Goal: Communication & Community: Answer question/provide support

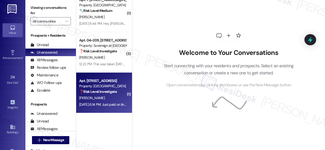
scroll to position [2, 0]
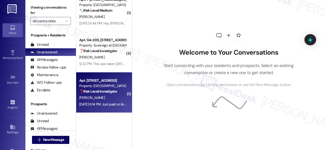
click at [111, 97] on div "R. Presson-Clemens" at bounding box center [103, 98] width 48 height 6
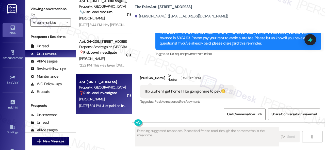
scroll to position [6747, 0]
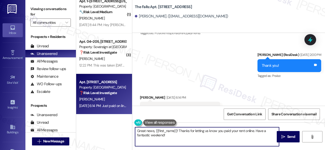
drag, startPoint x: 171, startPoint y: 137, endPoint x: 129, endPoint y: 124, distance: 44.5
click at [129, 124] on div "( 1 ) Apt. 329, 1400 Nicollet Ave Property: Marquee 💡 Risk Level: Low The resid…" at bounding box center [200, 75] width 248 height 150
type textarea "Thank you!"
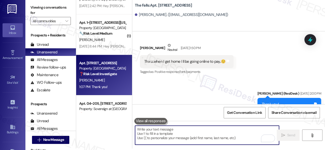
scroll to position [1888, 0]
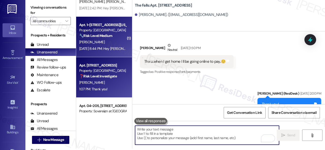
click at [114, 44] on div "M. Erwin" at bounding box center [103, 42] width 48 height 6
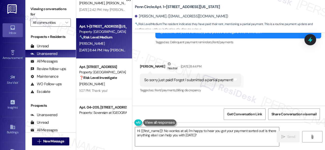
scroll to position [1804, 0]
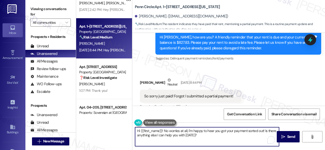
drag, startPoint x: 203, startPoint y: 138, endPoint x: 116, endPoint y: 116, distance: 89.0
click at [116, 116] on div "( 2 ) Apt. 16~203, 13310 Melrose Lane Property: Sovereign at Overland Park ❓ Ri…" at bounding box center [200, 75] width 248 height 150
type textarea "Thanks for the update! Enjoy your day!"
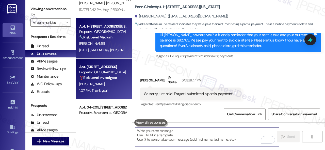
scroll to position [1863, 0]
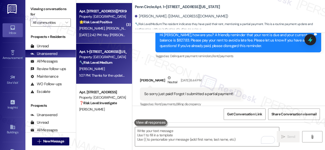
click at [112, 33] on div "Sep 06, 2025 at 2:42 PM: Hey Kenneth, Ronda and Kenneth, we appreciate your tex…" at bounding box center [220, 35] width 283 height 5
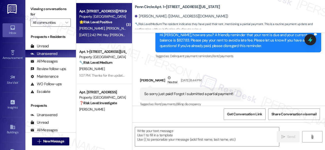
type textarea "Fetching suggested responses. Please feel free to read through the conversation…"
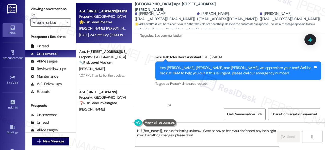
scroll to position [2002, 0]
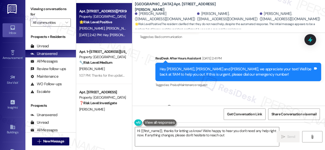
type textarea "Hi {{first_name}}, thanks for letting us know! We're happy to hear you don't ne…"
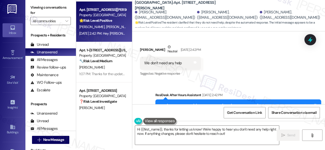
scroll to position [2052, 0]
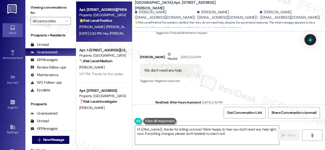
click at [257, 76] on div "Received via SMS Kenneth Whitmire Neutral Sep 06, 2025 at 2:42 PM We don't need…" at bounding box center [228, 64] width 192 height 48
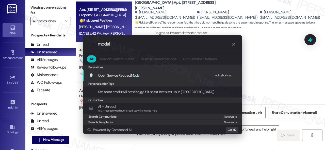
click at [222, 75] on div "Add shortcut" at bounding box center [223, 75] width 17 height 5
drag, startPoint x: 119, startPoint y: 44, endPoint x: 80, endPoint y: 44, distance: 38.5
click at [80, 44] on div ".cls-1{fill:#0a055f;}.cls-2{fill:#0cc4c4;} resideskLogoBlueOrange modal All Sea…" at bounding box center [162, 85] width 171 height 110
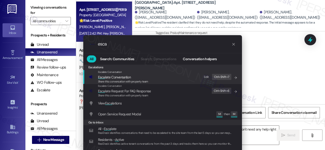
click at [204, 76] on div "Edit" at bounding box center [206, 77] width 5 height 5
drag, startPoint x: 107, startPoint y: 44, endPoint x: 80, endPoint y: 45, distance: 27.6
click at [80, 45] on div ".cls-1{fill:#0a055f;}.cls-2{fill:#0cc4c4;} resideskLogoBlueOrange esca All Sear…" at bounding box center [162, 99] width 171 height 138
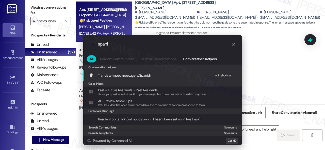
scroll to position [0, 0]
click at [219, 75] on div "Add shortcut" at bounding box center [223, 75] width 17 height 5
drag, startPoint x: 118, startPoint y: 44, endPoint x: 90, endPoint y: 44, distance: 28.1
click at [90, 44] on div ".cls-1{fill:#0a055f;}.cls-2{fill:#0cc4c4;} resideskLogoBlueOrange spani" at bounding box center [162, 44] width 158 height 18
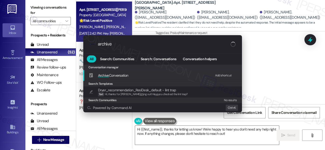
type input "archive"
click at [221, 76] on div "Add shortcut" at bounding box center [223, 75] width 17 height 5
click at [112, 74] on span "Archive Conversation" at bounding box center [113, 75] width 30 height 5
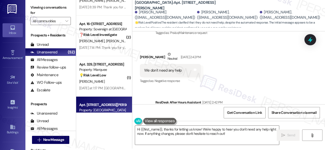
scroll to position [1762, 0]
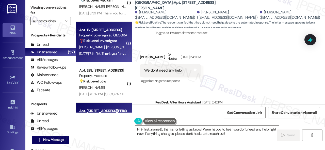
click at [111, 51] on div "Sep 05, 2025 at 7:14 PM: Thank you for your message. Our offices are currently …" at bounding box center [103, 54] width 48 height 6
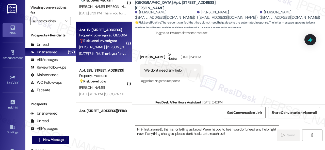
type textarea "Fetching suggested responses. Please feel free to read through the conversation…"
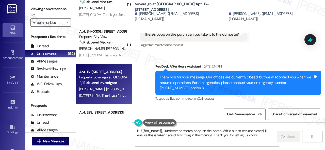
scroll to position [633, 0]
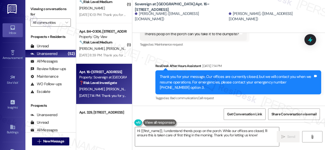
click at [250, 52] on div "Received via SMS Katherine Viviano Sep 05, 2025 at 5:52 PM Hi thank you! We wer…" at bounding box center [228, 6] width 192 height 92
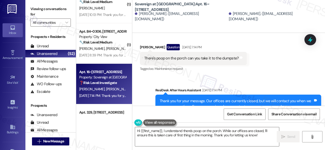
scroll to position [582, 0]
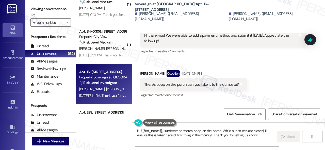
click at [142, 131] on textarea "Hi {{first_name}}, I understand there's poop on the porch. While our offices ar…" at bounding box center [207, 137] width 144 height 19
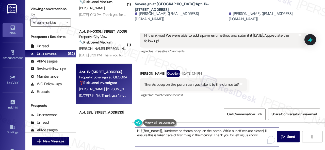
scroll to position [2, 0]
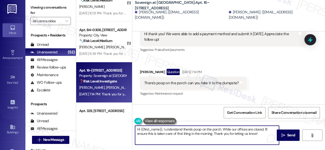
drag, startPoint x: 140, startPoint y: 130, endPoint x: 324, endPoint y: 160, distance: 186.2
click at [324, 150] on html "Inbox Go to Inbox Announcement • Send A Text Announcement Site Visit • Go to Si…" at bounding box center [162, 75] width 325 height 150
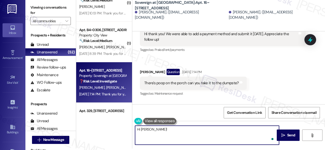
paste textarea "I apologize for the late reply because I am away during weekends. Please don’t …"
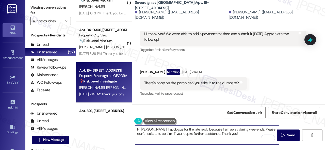
click at [238, 135] on textarea "Hi Katherine! I apologize for the late reply because I am away during weekends.…" at bounding box center [207, 135] width 144 height 19
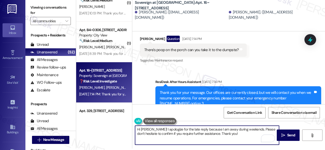
scroll to position [633, 0]
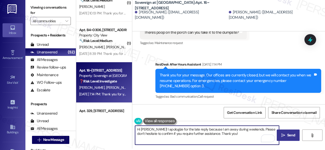
type textarea "Hi Katherine! I apologize for the late reply because I am away during weekends.…"
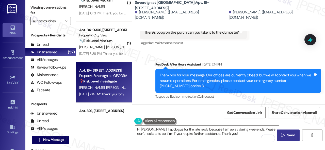
click at [292, 138] on span "Send" at bounding box center [291, 135] width 8 height 5
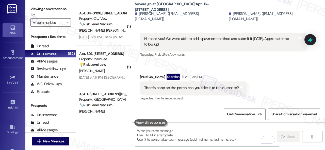
scroll to position [1812, 0]
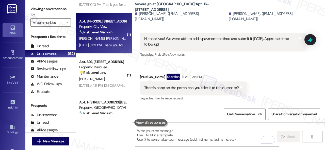
click at [138, 37] on span "S. Phuyal" at bounding box center [150, 38] width 25 height 5
type textarea "Fetching suggested responses. Please feel free to read through the conversation…"
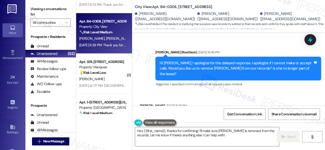
scroll to position [593, 0]
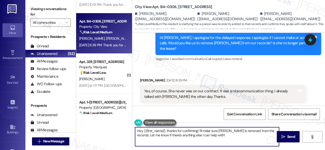
drag, startPoint x: 232, startPoint y: 136, endPoint x: 186, endPoint y: 129, distance: 47.2
click at [186, 129] on textarea "Hey {{first_name}}, thanks for confirming! I'll make sure Subekshya is removed …" at bounding box center [207, 137] width 144 height 19
click at [202, 133] on textarea "Hey {{first_name}}, thanks for confirming! I'll make sure Subekshya is removed …" at bounding box center [207, 137] width 144 height 19
click at [167, 131] on textarea "Hey {{first_name}}, thanks for confirming! I'll make sure Subekshya is removed …" at bounding box center [207, 137] width 144 height 19
drag, startPoint x: 167, startPoint y: 131, endPoint x: 135, endPoint y: 131, distance: 31.9
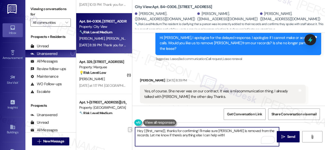
click at [135, 131] on textarea "Hey {{first_name}}, thanks for confirming! I'll make sure Subekshya is removed …" at bounding box center [207, 137] width 144 height 19
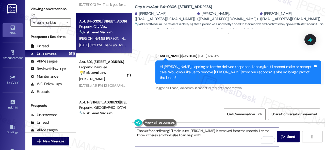
scroll to position [618, 0]
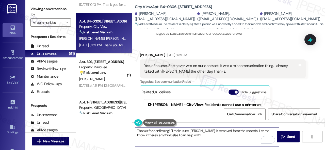
click at [168, 130] on textarea "Thanks for confirming! I'll make sure Subekshya is removed from the records. Le…" at bounding box center [207, 137] width 144 height 19
drag, startPoint x: 182, startPoint y: 130, endPoint x: 237, endPoint y: 130, distance: 55.8
click at [237, 130] on textarea "Thanks for confirming, Juan! I'll make sure Subekshya is removed from the recor…" at bounding box center [207, 137] width 144 height 19
drag, startPoint x: 232, startPoint y: 131, endPoint x: 235, endPoint y: 136, distance: 6.4
click at [232, 136] on textarea "Thanks for confirming, Juan! I'll request an update of our records. Let me know…" at bounding box center [207, 137] width 144 height 19
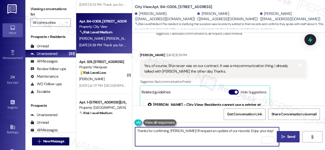
type textarea "Thanks for confirming, Juan! I'll request an update of our records. Enjoy your …"
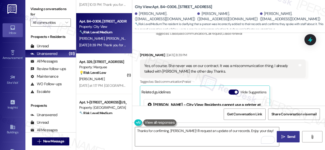
click at [280, 135] on span " Send" at bounding box center [288, 136] width 16 height 5
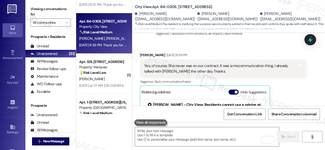
scroll to position [669, 0]
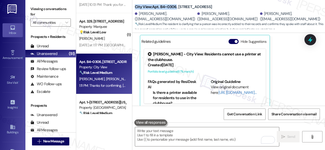
drag, startPoint x: 134, startPoint y: 6, endPoint x: 175, endPoint y: 6, distance: 41.1
click at [175, 6] on b "City View: Apt. B4~0306, 2600 Cityview Drive" at bounding box center [173, 6] width 77 height 5
copy b "City View: Apt. B4~0306"
click at [249, 112] on span "Get Conversation Link" at bounding box center [244, 114] width 35 height 5
drag, startPoint x: 195, startPoint y: 13, endPoint x: 223, endPoint y: 14, distance: 27.9
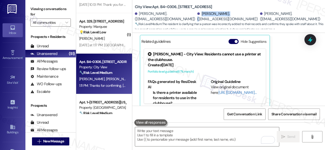
click at [223, 14] on div "Subekshya Phuyal. (subuphuyal123@gmail.com)" at bounding box center [227, 16] width 61 height 11
copy div "Subekshya Phuyal"
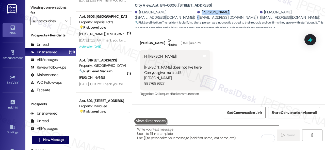
scroll to position [327, 0]
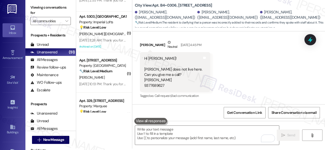
click at [244, 63] on div "Received via SMS Juan Du Neutral Sep 03, 2025 at 4:45 PM Hi Sarah! Subekshya do…" at bounding box center [228, 65] width 192 height 75
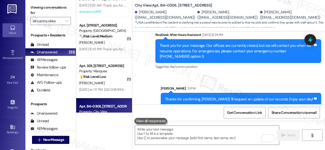
scroll to position [1812, 0]
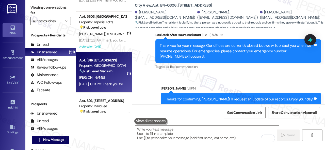
click at [96, 74] on div "🔧 Risk Level: Medium The resident confirmed that rent was paid after a reminder…" at bounding box center [102, 71] width 47 height 5
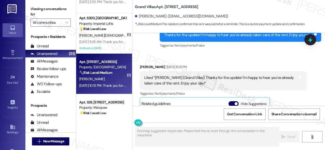
scroll to position [256, 0]
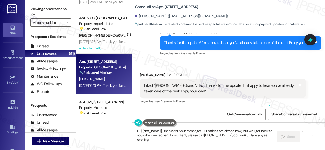
type textarea "Hi {{first_name}}, thanks for your message! Our offices are closed now, but we'…"
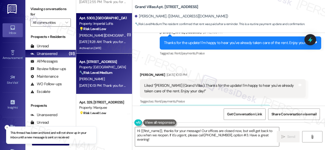
click at [109, 34] on div "[PERSON_NAME][DEMOGRAPHIC_DATA]" at bounding box center [103, 35] width 48 height 6
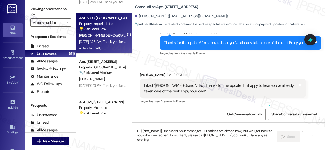
type textarea "Fetching suggested responses. Please feel free to read through the conversation…"
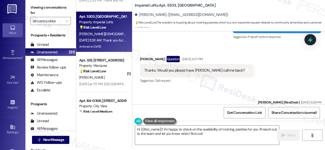
scroll to position [13224, 0]
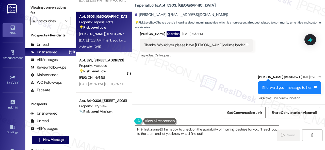
click at [242, 106] on div "Received via SMS Shirley Christian Question Sep 06, 2025 at 11:28 AM May I ask …" at bounding box center [228, 128] width 192 height 44
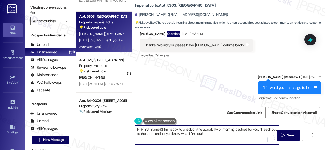
drag, startPoint x: 163, startPoint y: 131, endPoint x: 121, endPoint y: 127, distance: 42.3
click at [121, 127] on div "( 3 ) Apt. 2106, 6855 S Mason Rd Property: Waterstone at Cinco Ranch ⚠️ Risk Le…" at bounding box center [200, 73] width 248 height 150
paste textarea "I apologize for the late reply because I am away during weekends. Please don’t …"
click at [136, 130] on textarea "I apologize for the late reply because I am away during weekends. Please don’t …" at bounding box center [207, 135] width 144 height 19
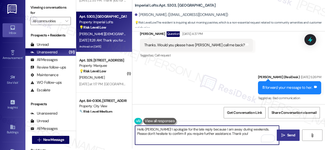
type textarea "Hello Shirley! I apologize for the late reply because I am away during weekends…"
click at [287, 134] on span "Send" at bounding box center [291, 135] width 8 height 5
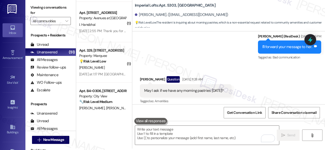
scroll to position [1797, 0]
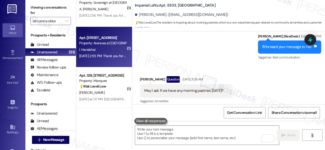
click at [107, 51] on div "I. Hansbhai" at bounding box center [103, 50] width 48 height 6
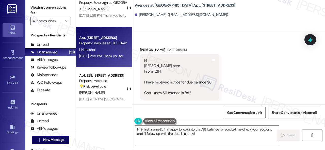
scroll to position [1, 0]
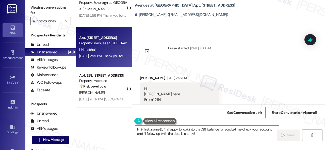
click at [249, 63] on div "Lease started Jan 19, 2025 at 7:00 PM Received via SMS Irfan Hansbhai Sep 06, 2…" at bounding box center [228, 67] width 192 height 73
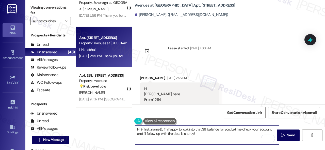
drag, startPoint x: 198, startPoint y: 135, endPoint x: 163, endPoint y: 130, distance: 35.9
click at [163, 130] on textarea "Hi {{first_name}}, I'm happy to look into that $6 balance for you. Let me check…" at bounding box center [207, 135] width 144 height 19
paste textarea "apologize for the late reply because I am away during weekends. Please don’t he…"
click at [221, 134] on textarea "Hi {{first_name}}, I apologize for the late reply because I am away during week…" at bounding box center [207, 135] width 144 height 19
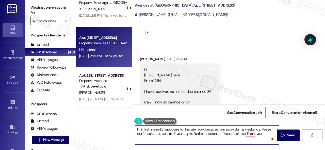
scroll to position [27, 0]
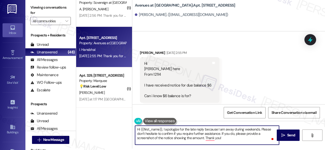
click at [234, 137] on textarea "Hi {{first_name}}, I apologize for the late reply because I am away during week…" at bounding box center [207, 135] width 144 height 19
type textarea "Hi {{first_name}}, I apologize for the late reply because I am away during week…"
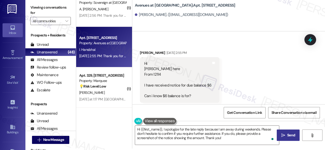
click at [287, 136] on span "Send" at bounding box center [291, 135] width 8 height 5
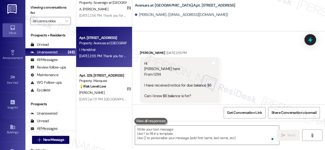
scroll to position [29, 0]
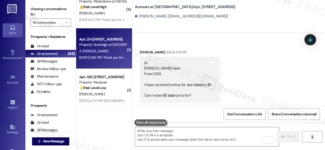
click at [106, 52] on div "A. Minerva" at bounding box center [103, 51] width 48 height 6
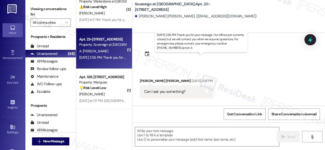
type textarea "Fetching suggested responses. Please feel free to read through the conversation…"
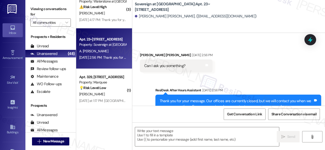
scroll to position [50, 0]
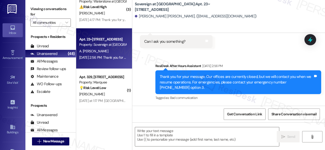
drag, startPoint x: 239, startPoint y: 56, endPoint x: 236, endPoint y: 59, distance: 3.4
click at [239, 56] on div "Sent via SMS ResiDesk After Hours Assistant Sep 06, 2025 at 2:56 PM Thank you f…" at bounding box center [228, 79] width 192 height 54
click at [166, 136] on textarea at bounding box center [207, 137] width 144 height 19
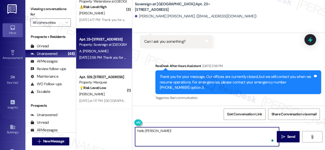
paste textarea "I apologize for the late reply because I am away during weekends. Please don’t …"
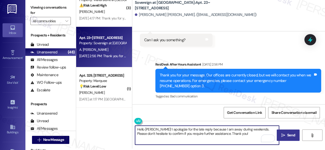
type textarea "Hello Alexie! I apologize for the late reply because I am away during weekends.…"
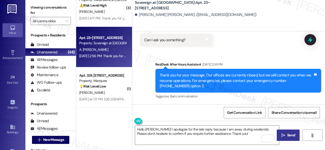
click at [289, 135] on span "Send" at bounding box center [291, 135] width 8 height 5
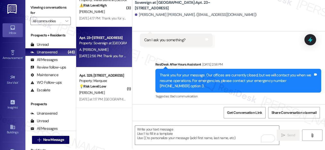
scroll to position [0, 0]
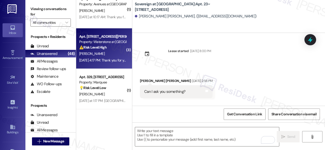
click at [113, 50] on div "Apt. 2106, 6855 S Mason Rd Property: Waterstone at Cinco Ranch ⚠️ Risk Level: H…" at bounding box center [103, 41] width 48 height 17
type textarea "Fetching suggested responses. Please feel free to read through the conversation…"
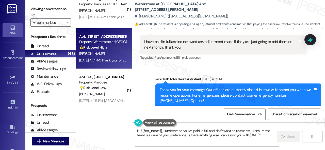
scroll to position [7185, 0]
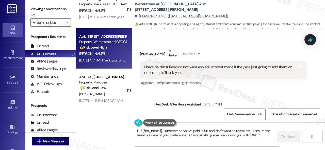
click at [234, 91] on div "Sent via SMS ResiDesk After Hours Assistant Sep 06, 2025 at 4:17 PM Thank you f…" at bounding box center [228, 118] width 192 height 54
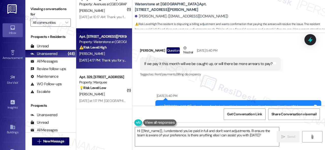
scroll to position [6831, 0]
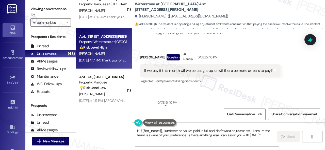
drag, startPoint x: 260, startPoint y: 81, endPoint x: 257, endPoint y: 86, distance: 6.3
click at [260, 89] on div "Sent via SMS Sep 05, 2025 at 5:40 PM Hi Karyl , thank you for bringing this imp…" at bounding box center [228, 116] width 192 height 54
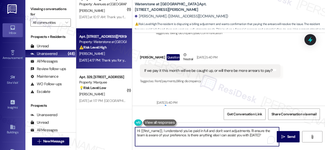
drag, startPoint x: 163, startPoint y: 131, endPoint x: 259, endPoint y: 136, distance: 96.0
click at [261, 135] on textarea "Hi {{first_name}}, I understand you've paid in full and don't want adjustments.…" at bounding box center [207, 137] width 144 height 19
paste textarea "apologize for the late reply because I am away during weekends."
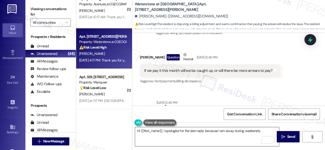
click at [262, 132] on textarea "Hi {{first_name}}, I apologize for the late reply because I am away during week…" at bounding box center [207, 137] width 144 height 19
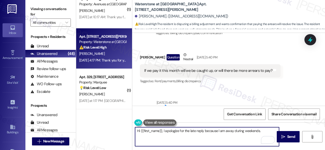
paste textarea "I will forward your inquiry to the site team and get back to you as soon as I r…"
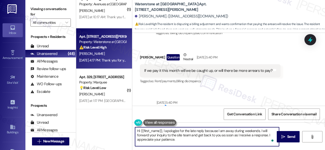
click at [161, 135] on textarea "Hi {{first_name}}, I apologize for the late reply because I am away during week…" at bounding box center [207, 137] width 144 height 19
type textarea "Hi {{first_name}}, I apologize for the late reply because I am away during week…"
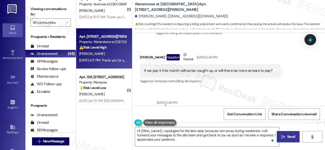
click at [290, 136] on span "Send" at bounding box center [291, 136] width 8 height 5
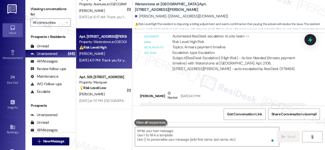
scroll to position [7157, 0]
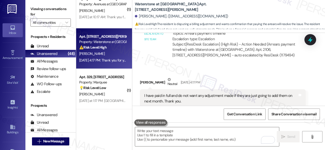
click at [192, 7] on b "Waterstone at Cinco Ranch: Apt. 2106, 6855 S Mason Rd" at bounding box center [185, 7] width 101 height 11
copy b "2106"
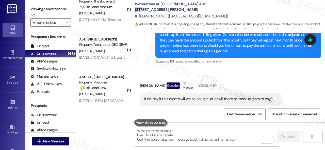
scroll to position [6802, 0]
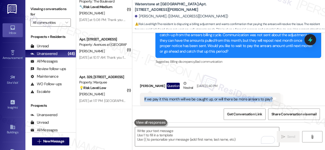
drag, startPoint x: 143, startPoint y: 85, endPoint x: 269, endPoint y: 84, distance: 125.5
click at [269, 97] on div "If we pay it this month will we be caught up, or will there be more arrears to …" at bounding box center [208, 99] width 129 height 5
copy div "If we pay it this month will we be caught up, or will there be more arrears to …"
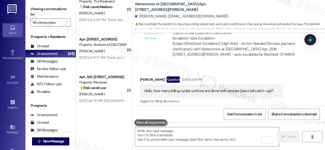
scroll to position [6979, 0]
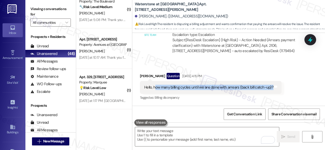
drag, startPoint x: 155, startPoint y: 74, endPoint x: 270, endPoint y: 73, distance: 114.9
click at [270, 85] on div "Hello, how many billing cycles until we are done with arrears (back bill catch-…" at bounding box center [208, 87] width 129 height 5
copy div "ow many billing cycles until we are done with arrears (back bill catch-up)?"
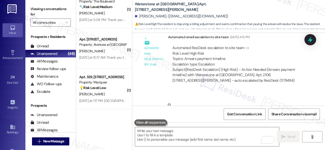
scroll to position [7157, 0]
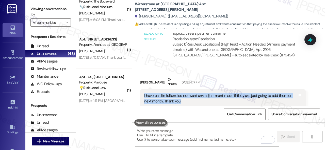
drag, startPoint x: 144, startPoint y: 81, endPoint x: 180, endPoint y: 88, distance: 37.1
click at [180, 93] on div "I have paid in full and do not want any adjustment made if they are just going …" at bounding box center [221, 98] width 154 height 11
copy div "I have paid in full and do not want any adjustment made if they are just going …"
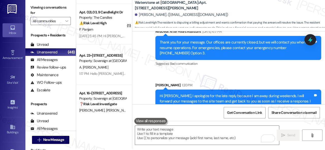
scroll to position [1569, 0]
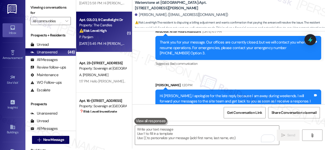
click at [99, 25] on div "Property: The Candles" at bounding box center [102, 25] width 47 height 5
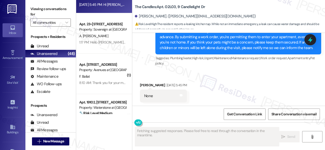
scroll to position [4247, 0]
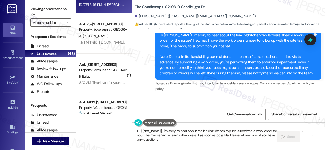
type textarea "Hi {{first_name}}, I'm sorry to hear about the leaking kitchen tap. I've submit…"
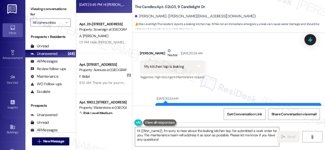
scroll to position [4044, 0]
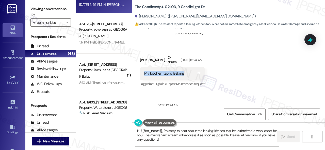
drag, startPoint x: 144, startPoint y: 73, endPoint x: 182, endPoint y: 75, distance: 38.1
click at [182, 75] on div "My kitchen tap is leaking" at bounding box center [164, 73] width 40 height 5
copy div "My kitchen tap is leaking"
click at [247, 67] on div "Received via SMS Pranavi Panjam Neutral Sep 05, 2025 at 10:24 AM My kitchen tap…" at bounding box center [228, 68] width 192 height 48
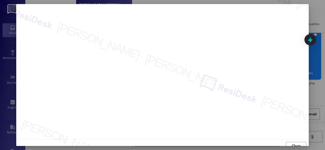
scroll to position [4, 0]
click at [291, 144] on span "Close" at bounding box center [295, 142] width 9 height 5
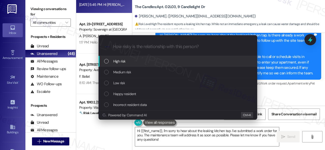
click at [121, 63] on span "High risk" at bounding box center [119, 62] width 12 height 6
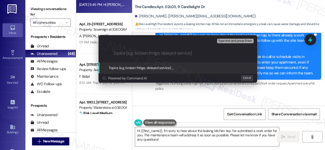
paste input "Work Order filed by ResiDesk 296955"
type input "Work Order filed by ResiDesk 296955"
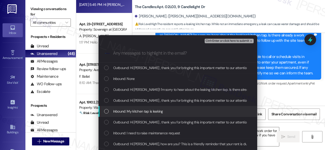
click at [120, 111] on span "Inbound: My kitchen tap is leaking" at bounding box center [138, 112] width 50 height 6
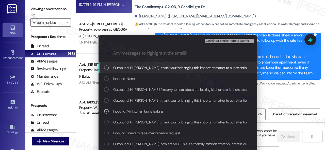
click at [214, 40] on span "Ctrl+Enter or click here to submit" at bounding box center [226, 41] width 43 height 4
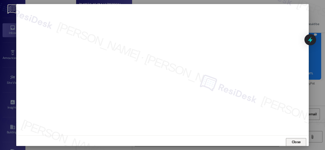
click at [295, 142] on span "Close" at bounding box center [295, 142] width 9 height 5
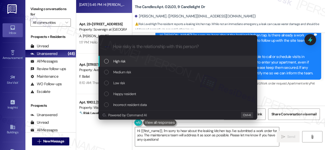
click at [121, 61] on span "High risk" at bounding box center [119, 62] width 12 height 6
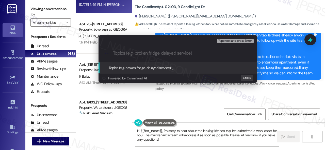
paste input "Work Order filed by ResiDesk 296955"
type input "Work Order filed by ResiDesk 296955"
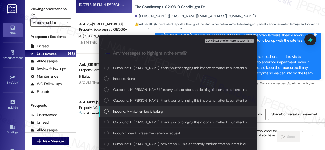
click at [118, 114] on span "Inbound: My kitchen tap is leaking" at bounding box center [138, 112] width 50 height 6
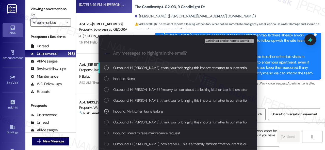
click at [223, 40] on span "Ctrl+Enter or click here to submit" at bounding box center [226, 41] width 43 height 4
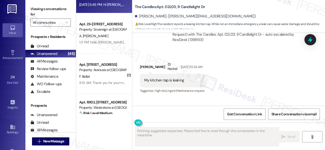
scroll to position [4280, 0]
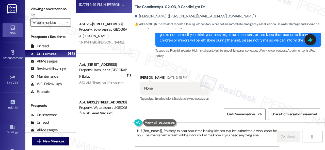
click at [238, 64] on div "Received via SMS Pranavi Panjam Sep 05, 2025 at 5:45 PM None Tags and notes Tag…" at bounding box center [228, 85] width 192 height 43
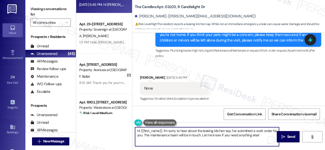
drag, startPoint x: 136, startPoint y: 131, endPoint x: 307, endPoint y: 160, distance: 172.9
click at [307, 150] on html "Inbox Go to Inbox Announcement • Send A Text Announcement Site Visit • Go to Si…" at bounding box center [162, 75] width 325 height 150
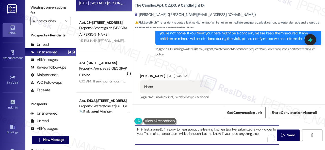
paste textarea "I've submitted a work order on your behalf and notified the site team. Please l…"
click at [136, 131] on textarea "I've submitted a work order on your behalf and notified the site team. Please l…" at bounding box center [207, 135] width 144 height 19
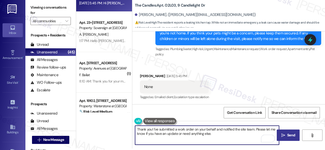
type textarea "Thank you! I've submitted a work order on your behalf and notified the site tea…"
click at [289, 135] on span "Send" at bounding box center [291, 135] width 8 height 5
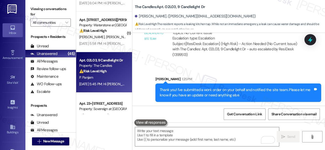
scroll to position [1467, 0]
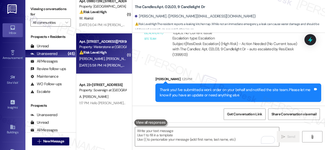
click at [117, 60] on div "J. Martinez M. Macedo" at bounding box center [103, 59] width 48 height 6
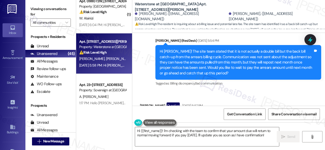
scroll to position [1724, 0]
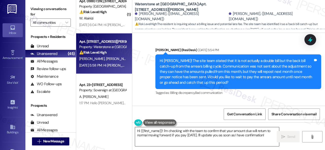
drag, startPoint x: 212, startPoint y: 135, endPoint x: 184, endPoint y: 134, distance: 28.1
click at [212, 135] on textarea "Hi {{first_name}}! I'm checking with the team to confirm that your amount due w…" at bounding box center [207, 137] width 144 height 19
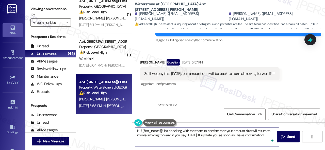
scroll to position [1774, 0]
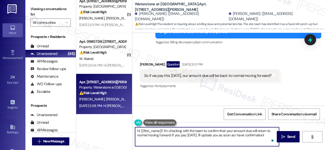
click at [164, 130] on textarea "Hi {{first_name}}! I'm checking with the team to confirm that your amount due w…" at bounding box center [207, 137] width 144 height 19
drag, startPoint x: 163, startPoint y: 131, endPoint x: 249, endPoint y: 147, distance: 87.6
click at [269, 143] on textarea "Hi {{first_name}}! I'm checking with the team to confirm that your amount due w…" at bounding box center [207, 137] width 144 height 19
paste textarea "apologize for the late reply because I am away during weekends."
drag, startPoint x: 140, startPoint y: 130, endPoint x: 161, endPoint y: 131, distance: 21.3
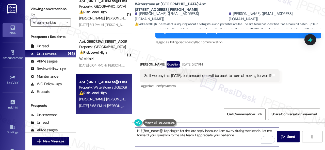
click at [161, 131] on textarea "Hi {{first_name}}! I apologize for the late reply because I am away during week…" at bounding box center [207, 137] width 144 height 19
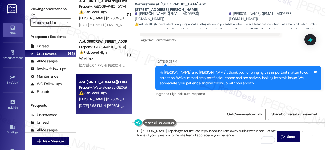
scroll to position [1850, 0]
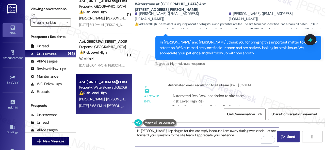
type textarea "Hi Juan! I apologize for the late reply because I am away during weekends. Let …"
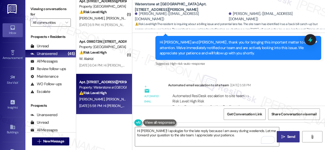
click at [292, 139] on span "Send" at bounding box center [291, 136] width 8 height 5
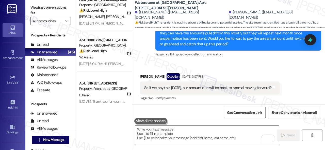
scroll to position [1765, 0]
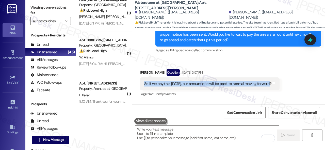
drag, startPoint x: 144, startPoint y: 50, endPoint x: 267, endPoint y: 51, distance: 123.5
click at [267, 81] on div "So if we pay this today, our amount due will be back to normal moving forward?" at bounding box center [207, 83] width 127 height 5
copy div "So if we pay this today, our amount due will be back to normal moving forward?"
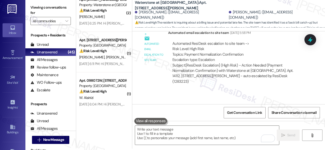
scroll to position [1927, 0]
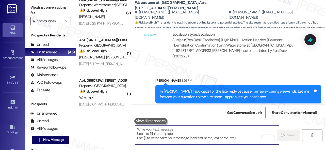
click at [176, 132] on textarea "To enrich screen reader interactions, please activate Accessibility in Grammarl…" at bounding box center [207, 135] width 144 height 19
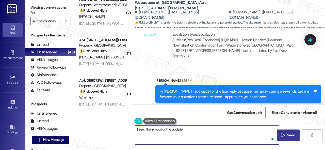
type textarea "I see. Thank you for the update."
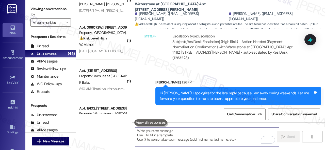
scroll to position [1442, 0]
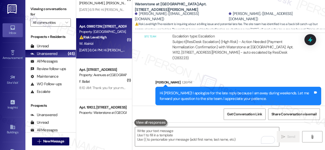
click at [105, 44] on div "W. Alainizi" at bounding box center [103, 44] width 48 height 6
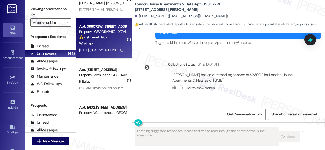
scroll to position [1171, 0]
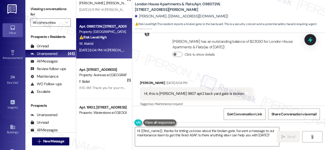
click at [234, 69] on div "Received via SMS Wissam Alainizi Sep 05, 2025 at 6:04 PM Hi, this is Wissam 980…" at bounding box center [228, 90] width 192 height 43
click at [163, 131] on textarea "Hi {{first_name}}, thanks for letting us know about the broken gate. I've sent …" at bounding box center [207, 137] width 144 height 19
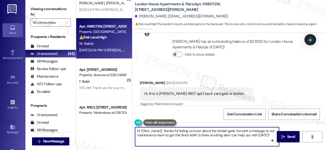
paste textarea "I apologize for the late reply because I am away during weekends."
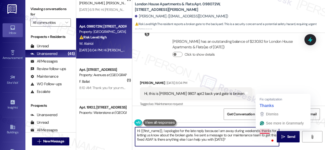
click at [261, 131] on textarea "Hi {{first_name}}, I apologize for the late reply because I am away during week…" at bounding box center [207, 137] width 144 height 19
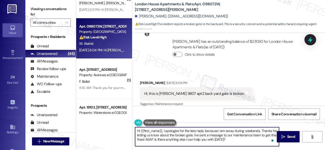
click at [148, 135] on textarea "Hi {{first_name}}, I apologize for the late reply because I am away during week…" at bounding box center [207, 137] width 144 height 19
drag, startPoint x: 195, startPoint y: 136, endPoint x: 234, endPoint y: 143, distance: 39.6
click at [234, 143] on textarea "Hi {{first_name}}, I apologize for the late reply because I am away during week…" at bounding box center [207, 137] width 144 height 19
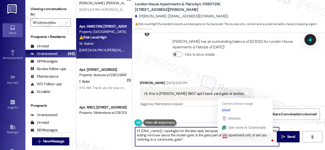
click at [224, 134] on textarea "Hi {{first_name}}, I apologize for the late reply because I am away during week…" at bounding box center [207, 137] width 144 height 19
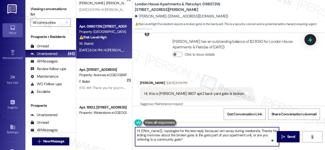
click at [215, 139] on textarea "Hi {{first_name}}, I apologize for the late reply because I am away during week…" at bounding box center [207, 137] width 144 height 19
type textarea "Hi {{first_name}}, I apologize for the late reply because I am away during week…"
click at [282, 136] on icon "" at bounding box center [283, 137] width 4 height 4
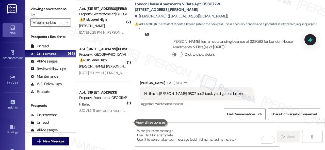
scroll to position [1417, 0]
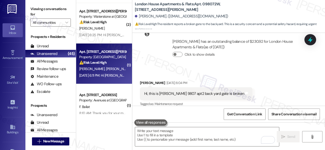
click at [112, 63] on div "⚠️ Risk Level: High The resident is inquiring about potential charges related t…" at bounding box center [102, 62] width 47 height 5
type textarea "Fetching suggested responses. Please feel free to read through the conversation…"
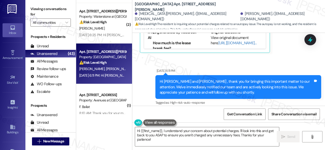
scroll to position [2737, 0]
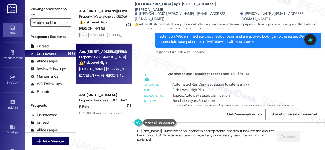
click at [284, 82] on div "Automated ResiDesk escalation to site team -> Risk Level: High Risk Topics: Aut…" at bounding box center [236, 93] width 129 height 22
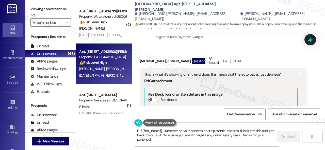
scroll to position [2408, 0]
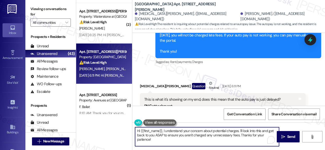
drag, startPoint x: 141, startPoint y: 131, endPoint x: 156, endPoint y: 136, distance: 16.1
click at [156, 139] on textarea "Hi {{first_name}}, I understand your concern about potential charges. I'll look…" at bounding box center [207, 137] width 144 height 19
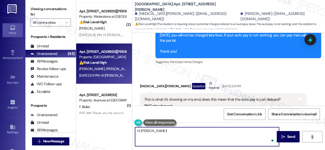
paste textarea "I apologize for the late reply because I am away during weekends. Please don’t …"
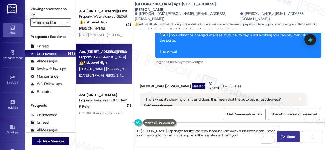
type textarea "Hi Nikita! I apologize for the late reply because I am away during weekends. Pl…"
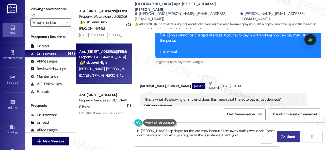
click at [289, 136] on span "Send" at bounding box center [291, 136] width 8 height 5
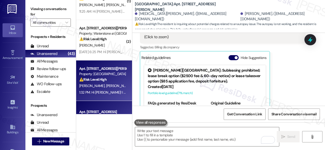
scroll to position [1391, 0]
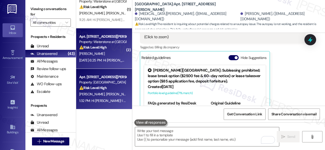
click at [112, 56] on div "C. Crespo" at bounding box center [103, 54] width 48 height 6
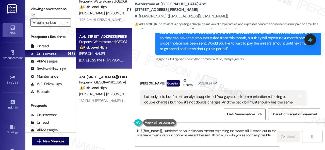
scroll to position [3974, 0]
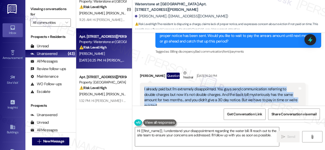
drag, startPoint x: 142, startPoint y: 71, endPoint x: 170, endPoint y: 88, distance: 32.6
click at [170, 88] on div "I already paid but I'm extremely disappointed. You guys send communication refe…" at bounding box center [223, 97] width 166 height 29
copy div "I already paid but I'm extremely disappointed. You guys send communication refe…"
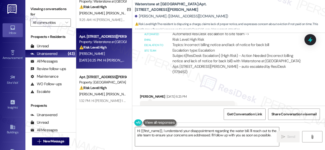
scroll to position [4177, 0]
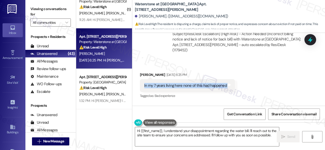
drag, startPoint x: 142, startPoint y: 63, endPoint x: 225, endPoint y: 68, distance: 83.6
click at [225, 79] on div "In my 7 years living here none of this had happened Tags and notes" at bounding box center [187, 85] width 95 height 13
copy div "In my 7 years living here none of this had happened Tags and notes"
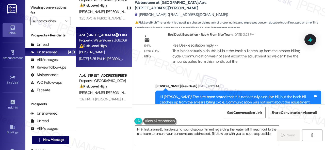
scroll to position [3893, 0]
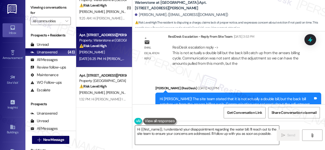
click at [238, 129] on textarea "Hi {{first_name}}, I understand your disappointment regarding the water bill. I…" at bounding box center [207, 135] width 144 height 19
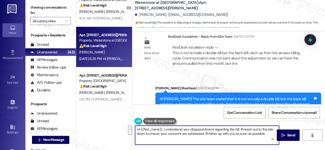
drag, startPoint x: 239, startPoint y: 130, endPoint x: 204, endPoint y: 135, distance: 35.3
click at [204, 135] on textarea "Hi {{first_name}}, I understand your disappointment regarding the bill. I'll re…" at bounding box center [207, 135] width 144 height 19
click at [239, 135] on textarea "Hi {{first_name}}, I understand your disappointment regarding the bill. I'll fo…" at bounding box center [207, 135] width 144 height 19
type textarea "Hi {{first_name}}, I understand your disappointment regarding the bill. I'll fo…"
click at [287, 138] on span "Send" at bounding box center [291, 135] width 8 height 5
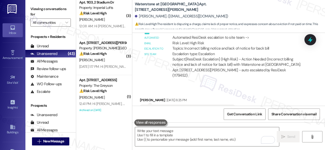
scroll to position [935, 0]
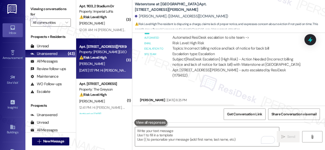
click at [114, 63] on div "A. Littlefield" at bounding box center [103, 64] width 48 height 6
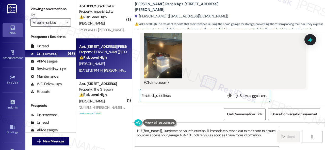
scroll to position [1493, 0]
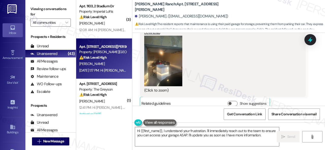
click at [160, 62] on button "Zoom image" at bounding box center [163, 61] width 38 height 51
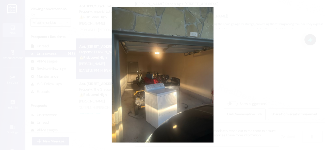
click at [176, 71] on button "Unzoom image" at bounding box center [162, 75] width 325 height 150
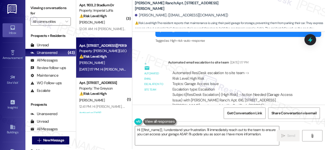
scroll to position [2, 0]
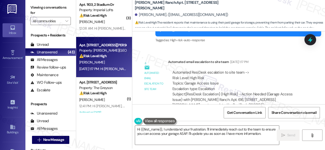
click at [217, 39] on div "Lease started Oct 30, 2024 at 8:00 PM Survey, sent via SMS Residesk Automated S…" at bounding box center [228, 67] width 192 height 73
click at [163, 129] on textarea "Hi {{first_name}}, I understand your frustration. I'll immediately reach out to…" at bounding box center [207, 135] width 144 height 19
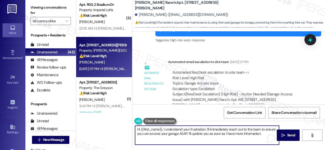
paste textarea "apologize for the late reply because I am away during weekends.I"
type textarea "Hi {{first_name}}, I apologize for the late reply because I am away during week…"
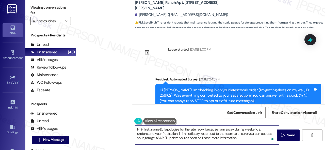
scroll to position [1671, 0]
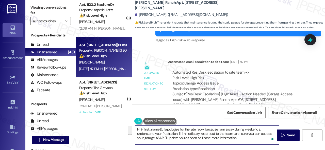
drag, startPoint x: 162, startPoint y: 133, endPoint x: 241, endPoint y: 142, distance: 80.2
click at [241, 142] on textarea "Hi {{first_name}}, I apologize for the late reply because I am away during week…" at bounding box center [207, 135] width 144 height 19
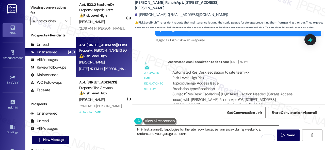
click at [225, 131] on textarea "Hi {{first_name}}, I apologize for the late reply because I am away during week…" at bounding box center [207, 135] width 144 height 19
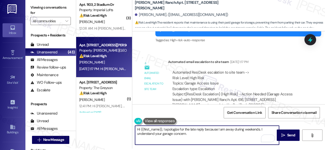
click at [194, 131] on textarea "Hi {{first_name}}, I apologize for the late reply because I am away during week…" at bounding box center [207, 135] width 144 height 19
click at [193, 135] on textarea "Hi {{first_name}}, I apologize for the late reply because I am away during week…" at bounding box center [207, 135] width 144 height 19
paste textarea "confirm if you require further assistance. Thank you!"
click at [257, 135] on textarea "Hi {{first_name}}, I apologize for the late reply because I am away during week…" at bounding box center [207, 135] width 144 height 19
click at [224, 139] on textarea "Hi {{first_name}}, I apologize for the late reply because I am away during week…" at bounding box center [207, 135] width 144 height 19
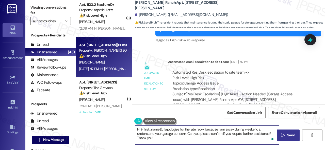
type textarea "Hi {{first_name}}, I apologize for the late reply because I am away during week…"
click at [282, 136] on icon "" at bounding box center [283, 136] width 4 height 4
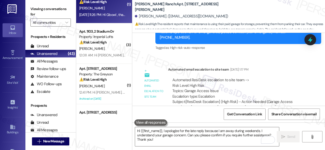
scroll to position [884, 0]
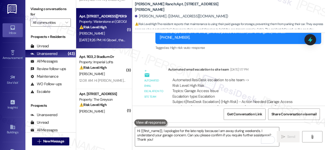
click at [111, 34] on div "G. Tanko" at bounding box center [103, 33] width 48 height 6
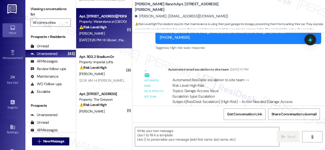
type textarea "Fetching suggested responses. Please feel free to read through the conversation…"
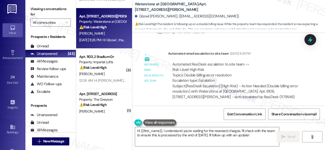
scroll to position [2494, 0]
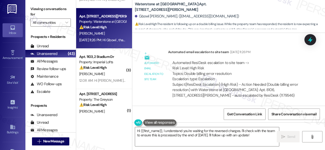
click at [294, 69] on div "Automated ResiDesk escalation to site team -> Risk Level: High Risk Topics: Dou…" at bounding box center [236, 71] width 129 height 22
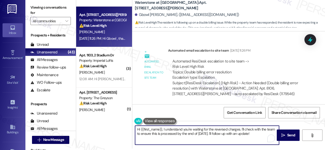
drag, startPoint x: 253, startPoint y: 134, endPoint x: 163, endPoint y: 129, distance: 90.4
click at [163, 129] on textarea "Hi {{first_name}}, I understand you're waiting for the reversed charges. I'll c…" at bounding box center [207, 135] width 144 height 19
paste textarea "apologize for the late reply because I am away during weekends. Please don’t he…"
click at [248, 136] on textarea "Hi {{first_name}}, I apologize for the late reply because I am away during week…" at bounding box center [207, 135] width 144 height 19
type textarea "Hi {{first_name}}, I apologize for the late reply because I am away during week…"
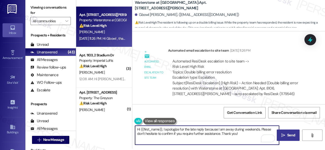
click at [291, 134] on span "Send" at bounding box center [291, 135] width 8 height 5
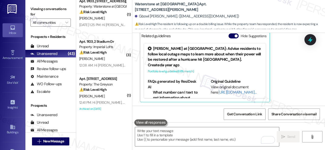
scroll to position [834, 0]
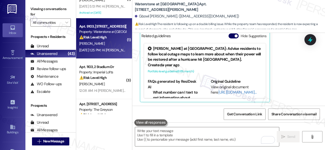
click at [106, 47] on div "Sep 06, 2025 at 1:25 PM: Hi Helen , thank you for bringing this important matte…" at bounding box center [103, 50] width 48 height 6
type textarea "Fetching suggested responses. Please feel free to read through the conversation…"
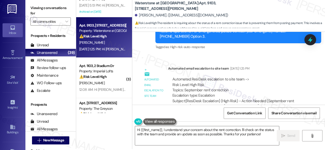
scroll to position [2, 0]
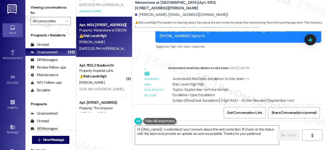
click at [225, 36] on div "Sent via SMS ResiDesk After Hours Assistant Sep 06, 2025 at 1:25 PM Hi Helen , …" at bounding box center [237, 23] width 173 height 62
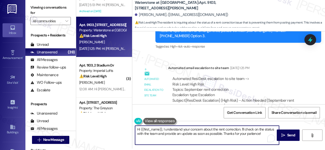
drag, startPoint x: 163, startPoint y: 130, endPoint x: 243, endPoint y: 139, distance: 80.6
click at [261, 138] on textarea "Hi {{first_name}}, I understand your concern about the rent correction. I'll ch…" at bounding box center [207, 135] width 144 height 19
paste textarea "apologize for the late reply because I am away during weekends. Please don’t he…"
type textarea "Hi {{first_name}}, I apologize for the late reply because I am away during week…"
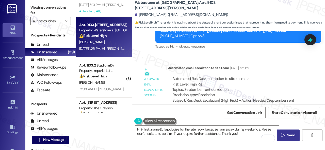
click at [288, 135] on span "Send" at bounding box center [291, 135] width 8 height 5
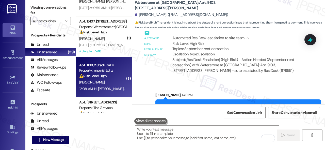
scroll to position [783, 0]
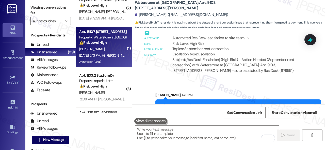
click at [111, 49] on div "Y. Franklin" at bounding box center [103, 49] width 48 height 6
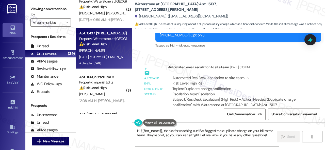
scroll to position [2, 0]
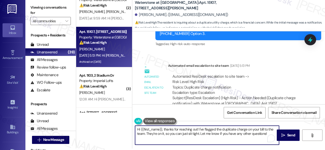
drag, startPoint x: 163, startPoint y: 129, endPoint x: 266, endPoint y: 137, distance: 103.2
click at [266, 137] on textarea "Hi {{first_name}}, thanks for reaching out! I've flagged the duplicate charge o…" at bounding box center [207, 135] width 144 height 19
paste textarea "I apologize for the late reply because I am away during weekends. Please don’t …"
click at [244, 133] on textarea "Hi {{first_name}}, I apologize for the late reply because I am away during week…" at bounding box center [207, 135] width 144 height 19
type textarea "Hi {{first_name}}, I apologize for the late reply because I am away during week…"
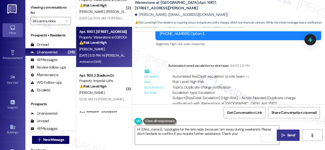
click at [289, 135] on span "Send" at bounding box center [291, 135] width 8 height 5
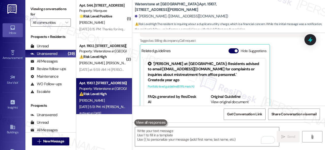
scroll to position [732, 0]
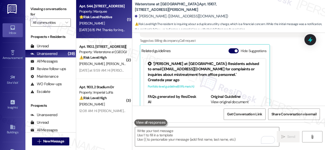
click at [109, 25] on div "R. Osborn" at bounding box center [103, 23] width 48 height 6
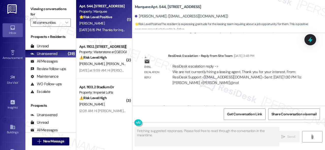
scroll to position [1474, 0]
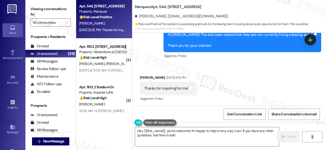
click at [136, 130] on textarea "Hey {{first_name}}, you're welcome! I'm happy to help in any way I can. If you …" at bounding box center [207, 137] width 144 height 19
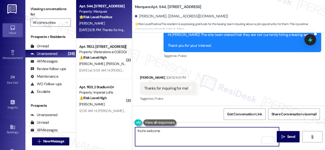
type textarea "You're welcome."
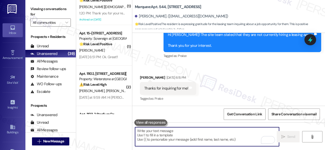
scroll to position [656, 0]
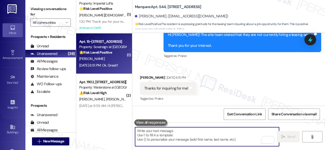
click at [111, 59] on div "A. Melton" at bounding box center [103, 59] width 48 height 6
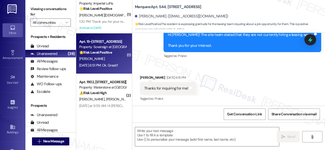
type textarea "Fetching suggested responses. Please feel free to read through the conversation…"
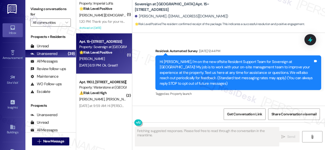
scroll to position [4958, 0]
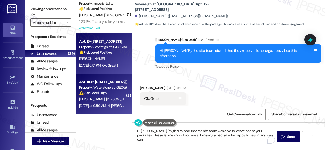
drag, startPoint x: 255, startPoint y: 135, endPoint x: 76, endPoint y: 100, distance: 182.5
click at [80, 102] on div "( 2 ) Apt. 4519SL, 4460 Mountain Laurel Road Property: The Greyson 💡 Risk Level…" at bounding box center [200, 75] width 248 height 150
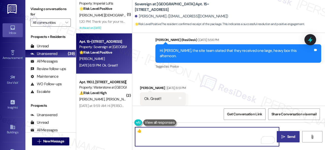
type textarea "👍"
click at [288, 135] on span "Send" at bounding box center [291, 136] width 8 height 5
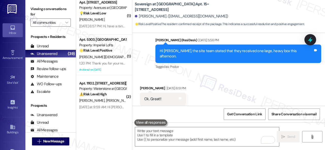
scroll to position [580, 0]
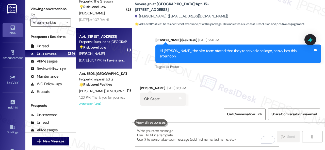
click at [107, 54] on div "R. Vazquez" at bounding box center [103, 54] width 48 height 6
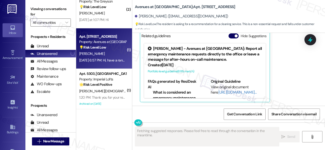
scroll to position [832, 0]
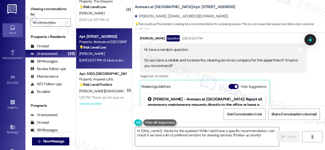
drag, startPoint x: 287, startPoint y: 88, endPoint x: 239, endPoint y: 102, distance: 49.7
click at [286, 88] on div "Rolando Vazquez Question Sep 05, 2025 at 6:57 PM Hi, have a random question. Do…" at bounding box center [223, 94] width 166 height 118
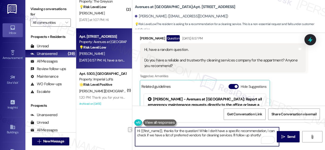
drag, startPoint x: 163, startPoint y: 132, endPoint x: 196, endPoint y: 131, distance: 33.5
click at [196, 131] on textarea "Hi {{first_name}}, thanks for the question! While I don't have a specific recom…" at bounding box center [207, 137] width 144 height 19
paste textarea "I apologize for the late reply because I am away during weekends."
click at [211, 136] on textarea "Hi {{first_name}}, I apologize for the late reply because I am away during week…" at bounding box center [207, 137] width 144 height 19
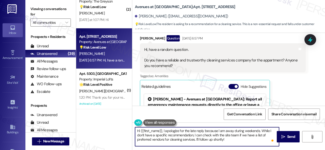
click at [243, 135] on textarea "Hi {{first_name}}, I apologize for the late reply because I am away during week…" at bounding box center [207, 137] width 144 height 19
drag, startPoint x: 212, startPoint y: 140, endPoint x: 233, endPoint y: 141, distance: 20.3
click at [233, 141] on textarea "Hi {{first_name}}, I apologize for the late reply because I am away during week…" at bounding box center [207, 137] width 144 height 19
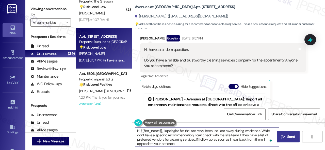
type textarea "Hi {{first_name}}, I apologize for the late reply because I am away during week…"
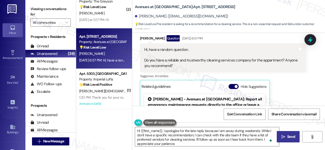
click at [288, 136] on span "Send" at bounding box center [291, 136] width 8 height 5
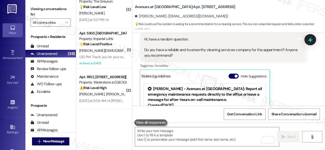
scroll to position [833, 0]
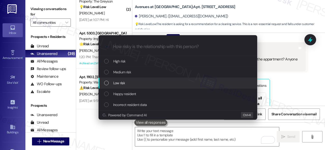
click at [110, 84] on div "Low risk" at bounding box center [178, 83] width 148 height 6
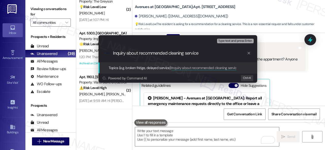
type input "Inquiry about recommended cleaning service."
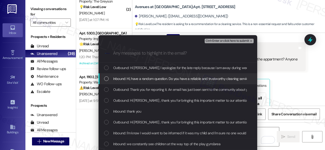
click at [133, 78] on span "Inbound: Hi, have a random question. Do you have a reliable and trustworthy cle…" at bounding box center [224, 79] width 223 height 6
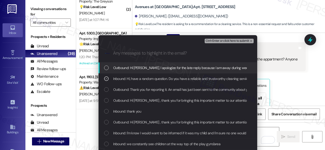
click at [217, 41] on span "Ctrl+Enter or click here to submit" at bounding box center [226, 41] width 43 height 4
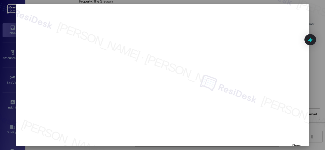
scroll to position [4, 0]
click at [295, 142] on span "Close" at bounding box center [295, 142] width 9 height 5
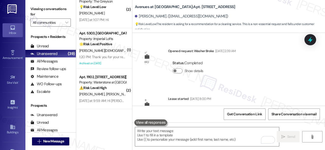
scroll to position [833, 0]
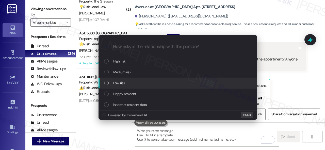
click at [121, 85] on span "Low risk" at bounding box center [119, 83] width 12 height 6
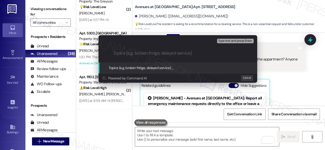
paste input "Inquiry about recommended cleaning service."
type input "Inquiry about recommended cleaning service."
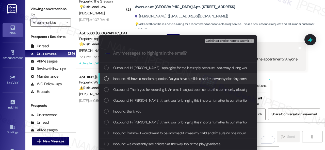
click at [125, 81] on span "Inbound: Hi, have a random question. Do you have a reliable and trustworthy cle…" at bounding box center [224, 79] width 223 height 6
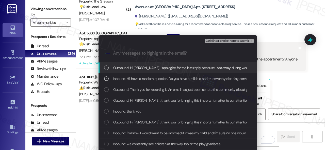
click at [216, 40] on span "Ctrl+Enter or click here to submit" at bounding box center [226, 41] width 43 height 4
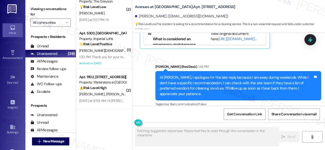
scroll to position [883, 0]
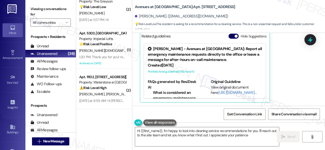
type textarea "Hi {{first_name}}, I'm happy to look into cleaning service recommendations for …"
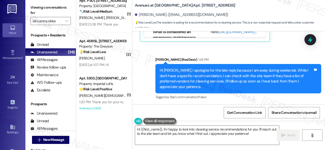
scroll to position [504, 0]
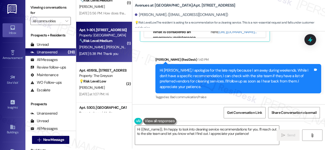
click at [113, 46] on span "[PERSON_NAME]" at bounding box center [118, 47] width 25 height 5
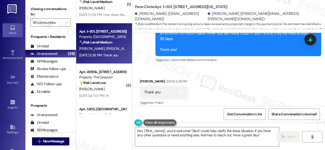
scroll to position [949, 0]
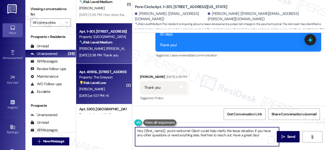
drag, startPoint x: 254, startPoint y: 137, endPoint x: 97, endPoint y: 99, distance: 161.2
click at [97, 99] on div "( 1 ) Apt. 2606, [STREET_ADDRESS] Property: Tuscan Lakes II 🔧 Risk Level: Mediu…" at bounding box center [200, 75] width 248 height 150
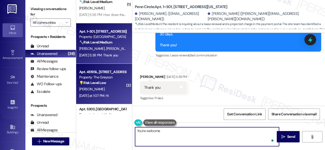
type textarea "You're welcome."
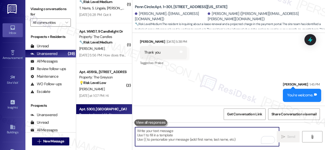
scroll to position [453, 0]
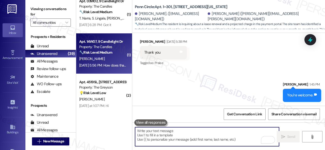
click at [109, 62] on div "[DATE] 5:56 PM: How does that work? Is it not necessary? Because no one told me…" at bounding box center [103, 65] width 48 height 6
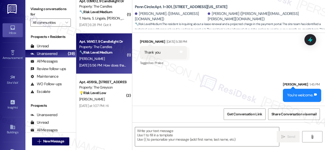
type textarea "Fetching suggested responses. Please feel free to read through the conversation…"
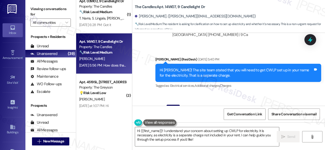
scroll to position [1954, 0]
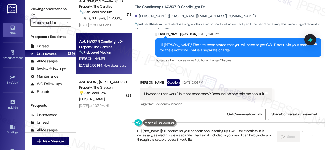
click at [205, 68] on div "Received via SMS [PERSON_NAME] Question [DATE] 5:56 PM How does that work? Is i…" at bounding box center [228, 90] width 192 height 44
click at [248, 68] on div "Received via SMS [PERSON_NAME] Question [DATE] 5:56 PM How does that work? Is i…" at bounding box center [228, 90] width 192 height 44
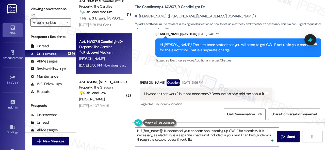
drag, startPoint x: 172, startPoint y: 132, endPoint x: 202, endPoint y: 140, distance: 31.5
click at [202, 140] on textarea "Hi {{first_name}}! I understand your concern about setting up CWLP for electric…" at bounding box center [207, 137] width 144 height 19
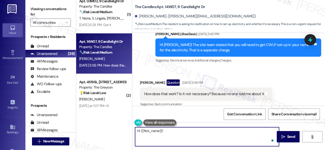
paste textarea "I apologize for the late reply because I am away during weekends."
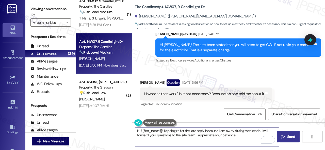
type textarea "Hi {{first_name}}! I apologize for the late reply because I am away during week…"
click at [287, 135] on span "Send" at bounding box center [291, 136] width 8 height 5
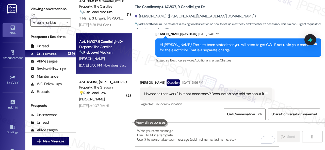
click at [170, 6] on b "The Candles: Apt. 14W07, 9 Candlelight Dr" at bounding box center [170, 6] width 70 height 5
copy b "14W07"
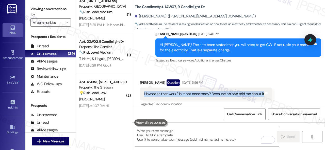
drag, startPoint x: 141, startPoint y: 88, endPoint x: 260, endPoint y: 92, distance: 119.2
click at [260, 92] on div "How does that work? Is it not necessary? Because no one told me about it Tags a…" at bounding box center [206, 94] width 132 height 13
copy div "How does that work? Is it not necessary? Because no one told me about it"
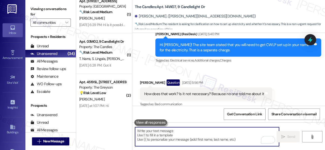
click at [154, 132] on textarea "To enrich screen reader interactions, please activate Accessibility in Grammarl…" at bounding box center [207, 137] width 144 height 19
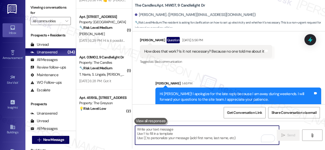
scroll to position [428, 0]
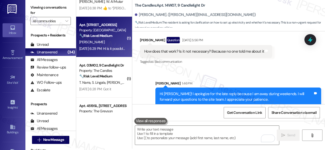
click at [107, 47] on div "[DATE] 6:29 PM: Hi is it possible to use two different cards to pay on the port…" at bounding box center [137, 48] width 117 height 5
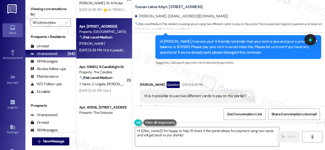
scroll to position [1414, 0]
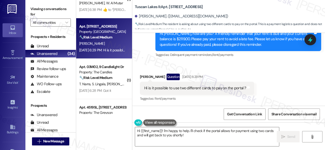
click at [237, 67] on div "Received via SMS [PERSON_NAME] Question [DATE] 6:29 PM Hi is it possible to use…" at bounding box center [228, 84] width 192 height 44
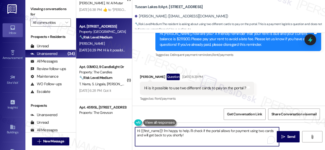
drag, startPoint x: 187, startPoint y: 137, endPoint x: 163, endPoint y: 130, distance: 24.2
click at [163, 130] on textarea "Hi {{first_name}}! I'm happy to help. I'll check if the portal allows for payme…" at bounding box center [207, 137] width 144 height 19
paste textarea "apologize for the late reply because I am away during weekends. Please don’t he…"
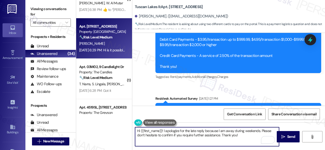
scroll to position [1415, 0]
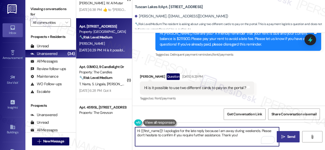
type textarea "Hi {{first_name}}! I apologize for the late reply because I am away during week…"
click at [283, 136] on span " Send" at bounding box center [288, 136] width 16 height 5
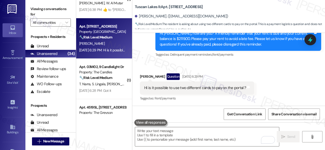
scroll to position [1414, 0]
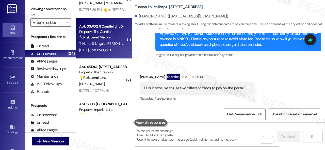
click at [111, 45] on span "A. Kukkadapu" at bounding box center [120, 43] width 27 height 5
type textarea "Fetching suggested responses. Please feel free to read through the conversation…"
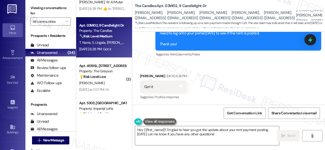
scroll to position [2, 0]
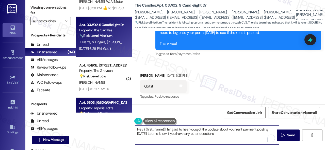
drag, startPoint x: 227, startPoint y: 135, endPoint x: 108, endPoint y: 108, distance: 122.4
click at [108, 108] on div "( 2 ) Apt. 308~02, 310 Dickinson Rd Property: 3Ten 🔧 Risk Level: Medium The res…" at bounding box center [200, 73] width 248 height 150
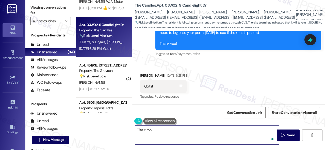
type textarea "Thank you."
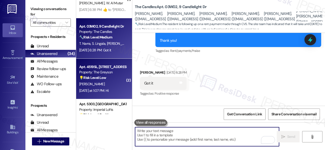
scroll to position [403, 0]
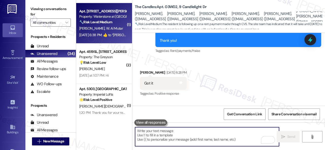
click at [103, 24] on strong "🔧 Risk Level: Medium" at bounding box center [95, 22] width 33 height 5
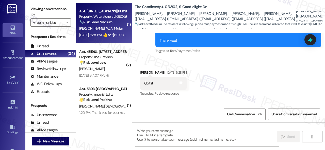
type textarea "Fetching suggested responses. Please feel free to read through the conversation…"
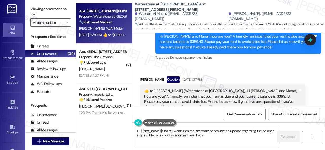
scroll to position [3386, 0]
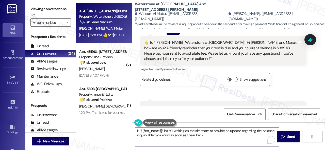
drag, startPoint x: 141, startPoint y: 132, endPoint x: 209, endPoint y: 135, distance: 68.0
click at [209, 135] on textarea "Hi {{first_name}}! I'm still waiting on the site team to provide an update rega…" at bounding box center [207, 137] width 144 height 19
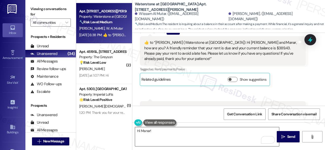
click at [206, 131] on textarea "Hi Manar!" at bounding box center [207, 137] width 144 height 19
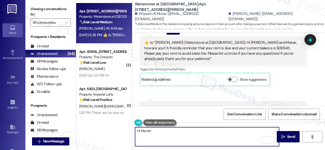
paste textarea "I apologize for the late reply because I am away during weekends."
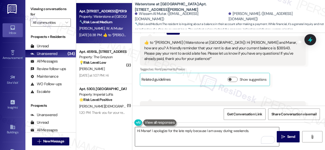
click at [252, 132] on textarea "Hi Manar! I apologize for the late reply because I am away during weekends." at bounding box center [207, 137] width 144 height 19
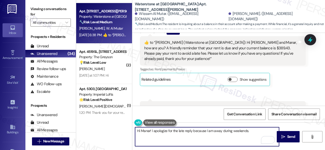
paste textarea "Please don’t hesitate to confirm if you require further assistance. Thank you!"
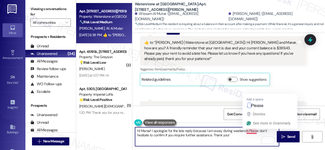
click at [247, 132] on textarea "Hi Manar! I apologize for the late reply because I am away during weekends.Plea…" at bounding box center [207, 137] width 144 height 19
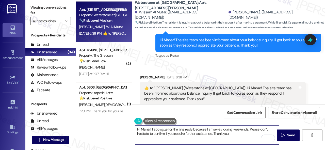
scroll to position [3893, 0]
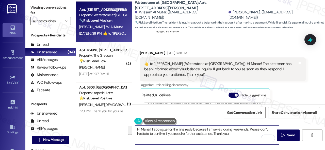
drag, startPoint x: 247, startPoint y: 129, endPoint x: 249, endPoint y: 135, distance: 6.2
click at [249, 135] on textarea "Hi Manar! I apologize for the late reply because I am away during weekends. Ple…" at bounding box center [207, 135] width 144 height 19
click at [248, 130] on textarea "Hi Manar! I apologize for the late reply because I am away during weekends. Do …" at bounding box center [207, 135] width 144 height 19
click at [192, 135] on textarea "Hi Manar! I apologize for the late reply because I am away during weekends. I a…" at bounding box center [207, 135] width 144 height 19
click at [264, 134] on textarea "Hi Manar! I apologize for the late reply because I am away during weekends. I a…" at bounding box center [207, 135] width 144 height 19
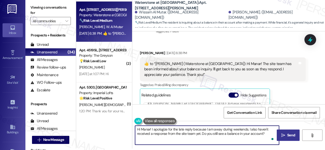
type textarea "Hi Manar! I apologize for the late reply because I am away during weekends. I a…"
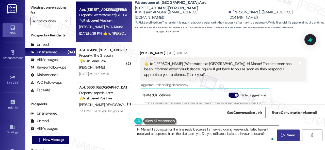
click at [287, 135] on span "Send" at bounding box center [291, 135] width 8 height 5
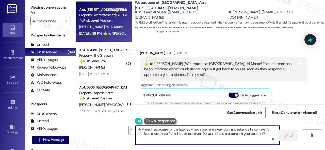
drag, startPoint x: 266, startPoint y: 135, endPoint x: 131, endPoint y: 130, distance: 135.0
click at [131, 130] on div "( 1 ) Apt. 13104, 12501 Broadway St Property: Avenues at Shadow Creek 🔧 Risk Le…" at bounding box center [200, 73] width 248 height 150
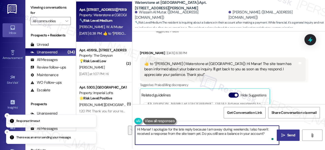
drag, startPoint x: 152, startPoint y: 132, endPoint x: 151, endPoint y: 137, distance: 4.8
click at [151, 137] on textarea "Hi Manar! I apologize for the late reply because I am away during weekends. I a…" at bounding box center [207, 135] width 144 height 19
click at [294, 137] on span "Send" at bounding box center [291, 135] width 10 height 5
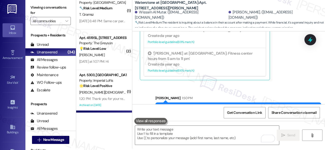
scroll to position [327, 0]
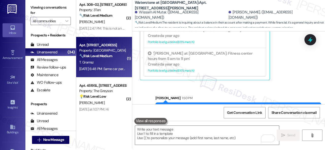
click at [109, 60] on div "T. Gramsz" at bounding box center [103, 62] width 48 height 6
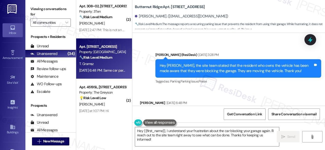
scroll to position [706, 0]
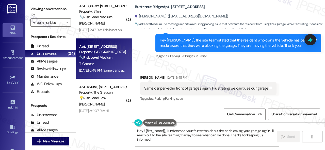
click at [242, 68] on div "Received via SMS Tyler Gramsz Sep 05, 2025 at 6:48 PM Same car parked in front …" at bounding box center [228, 85] width 192 height 43
click at [166, 131] on textarea "Hey {{first_name}}, I understand your frustration about the car blocking your g…" at bounding box center [207, 137] width 144 height 19
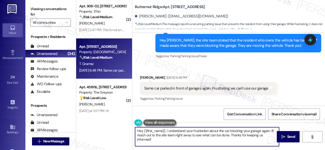
paste textarea "apologize for the late reply because I am away during weekends.I"
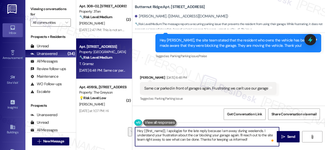
drag, startPoint x: 239, startPoint y: 136, endPoint x: 253, endPoint y: 142, distance: 15.9
click at [253, 142] on textarea "Hey {{first_name}}, I apologize for the late reply because I am away during wee…" at bounding box center [207, 137] width 144 height 19
drag, startPoint x: 229, startPoint y: 136, endPoint x: 237, endPoint y: 135, distance: 8.1
click at [237, 135] on textarea "Hey {{first_name}}, I apologize for the late reply because I am away during wee…" at bounding box center [207, 137] width 144 height 19
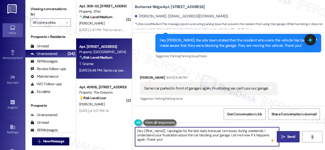
type textarea "Hey {{first_name}}, I apologize for the late reply because I am away during wee…"
click at [289, 136] on span "Send" at bounding box center [291, 136] width 8 height 5
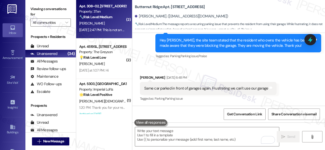
click at [102, 22] on div "[PERSON_NAME]" at bounding box center [103, 23] width 48 height 6
type textarea "Fetching suggested responses. Please feel free to read through the conversation…"
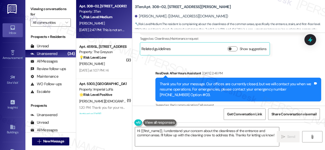
scroll to position [4282, 0]
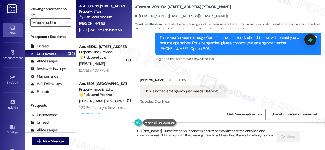
click at [223, 66] on div "Received via SMS Roberta Jones Sep 06, 2025 at 2:47 PM This is not an emergency…" at bounding box center [228, 87] width 192 height 43
click at [163, 131] on textarea "Hi {{first_name}}, I understand your concern about the cleanliness of the entra…" at bounding box center [207, 137] width 144 height 19
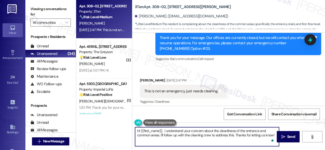
paste textarea "I apologize for the late reply because I am away during weekends."
type textarea "Hi {{first_name}}, I apologize for the late reply because I am away during week…"
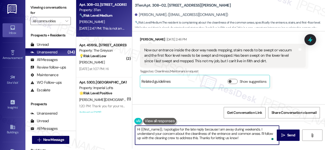
scroll to position [4181, 0]
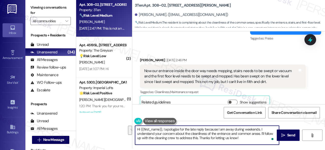
drag, startPoint x: 266, startPoint y: 134, endPoint x: 196, endPoint y: 137, distance: 69.8
click at [196, 137] on textarea "Hi {{first_name}}, I apologize for the late reply because I am away during week…" at bounding box center [207, 135] width 144 height 19
drag, startPoint x: 165, startPoint y: 134, endPoint x: 260, endPoint y: 135, distance: 95.6
click at [260, 135] on textarea "Hi {{first_name}}, I apologize for the late reply because I am away during week…" at bounding box center [207, 135] width 144 height 19
click at [229, 138] on textarea "Hi {{first_name}}, I apologize for the late reply because I am away during week…" at bounding box center [207, 135] width 144 height 19
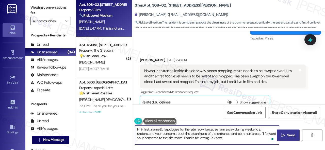
type textarea "Hi {{first_name}}, I apologize for the late reply because I am away during week…"
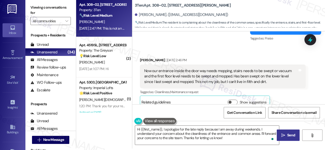
click at [288, 134] on span "Send" at bounding box center [291, 135] width 8 height 5
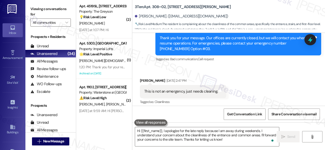
scroll to position [4328, 0]
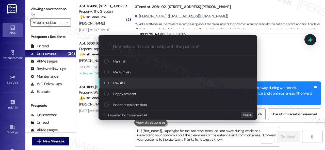
click at [117, 83] on span "Low risk" at bounding box center [119, 83] width 12 height 6
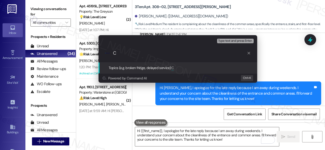
paste input "oncern about the cleanliness of the entrance and common areas."
type input "Concern about the cleanliness of the entrance and common areas."
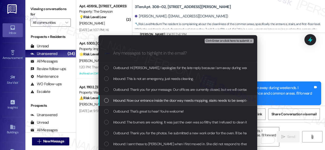
click at [141, 101] on span "Inbound: Now our entrance inside the door way needs mopping, stairs needs to be…" at bounding box center [311, 101] width 397 height 6
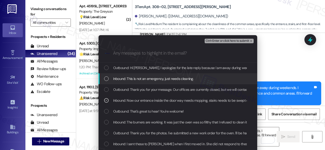
click at [141, 78] on span "Inbound: This is not an emergency, just needs cleaning." at bounding box center [153, 79] width 81 height 6
drag, startPoint x: 106, startPoint y: 79, endPoint x: 175, endPoint y: 60, distance: 71.9
click at [107, 79] on icon "List of options" at bounding box center [106, 79] width 4 height 4
drag, startPoint x: 107, startPoint y: 78, endPoint x: 169, endPoint y: 62, distance: 64.6
click at [107, 78] on div "List of options" at bounding box center [106, 79] width 5 height 5
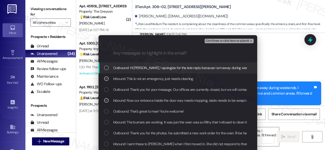
click at [229, 39] on span "Ctrl+Enter or click here to submit" at bounding box center [226, 41] width 43 height 4
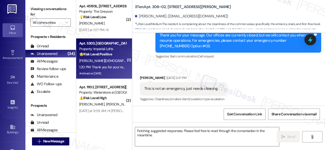
scroll to position [4282, 0]
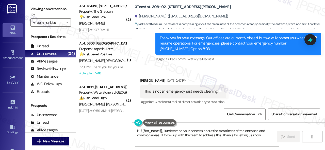
type textarea "Hi {{first_name}}, I understand your concern about the cleanliness of the entra…"
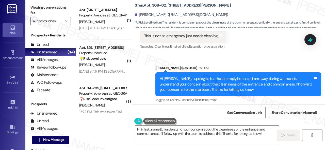
scroll to position [1062, 0]
